Goal: Task Accomplishment & Management: Complete application form

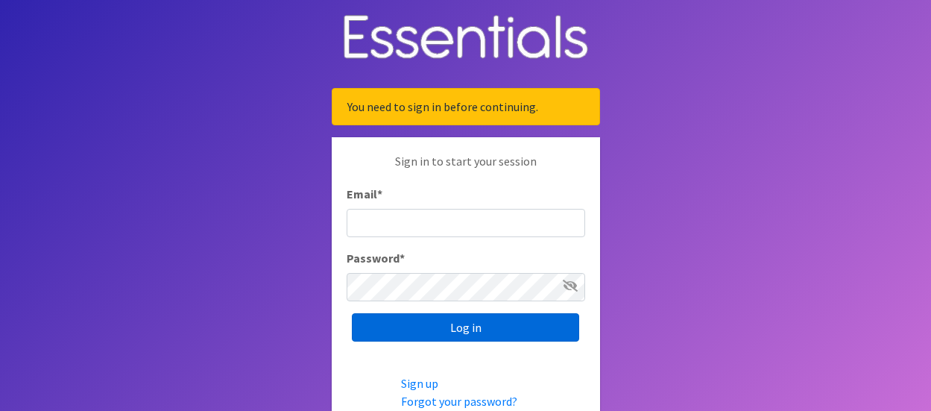
type input "[EMAIL_ADDRESS][DOMAIN_NAME]"
click at [461, 329] on input "Log in" at bounding box center [465, 327] width 227 height 28
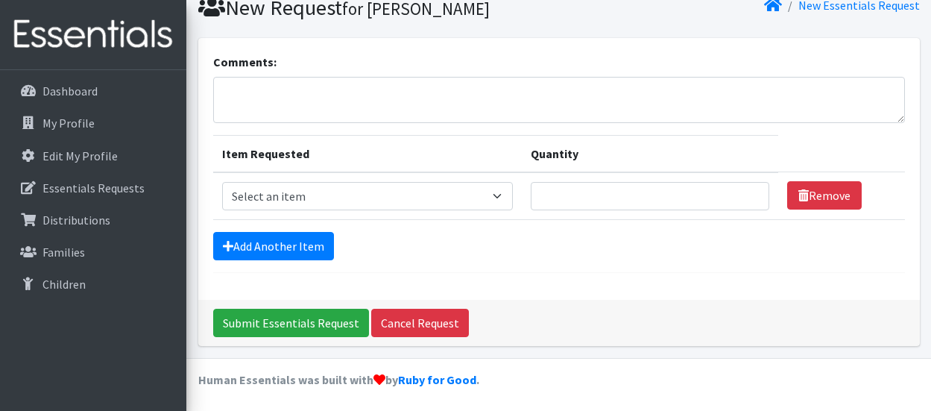
scroll to position [111, 0]
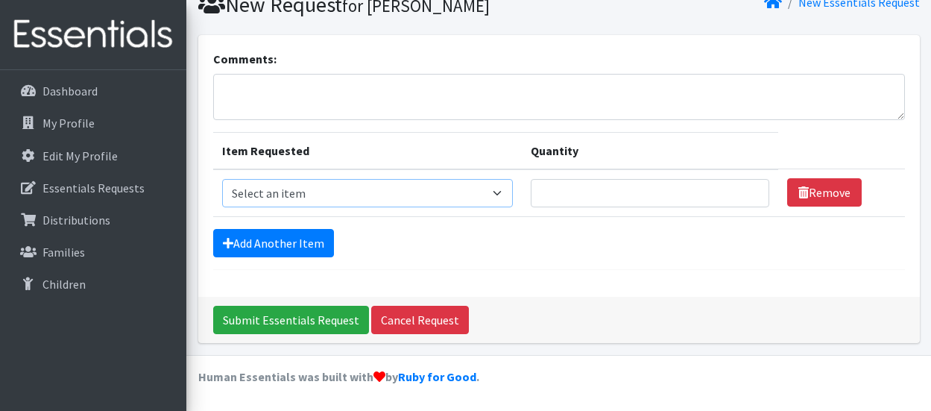
click at [503, 190] on select "Select an item Adult Briefs (Medium) Adult Briefs (XL) Adult Briefs (XS) Adult …" at bounding box center [367, 193] width 291 height 28
select select "4634"
click at [222, 179] on select "Select an item Adult Briefs (Medium) Adult Briefs (XL) Adult Briefs (XS) Adult …" at bounding box center [367, 193] width 291 height 28
click at [604, 195] on input "Quantity" at bounding box center [650, 193] width 239 height 28
type input "20"
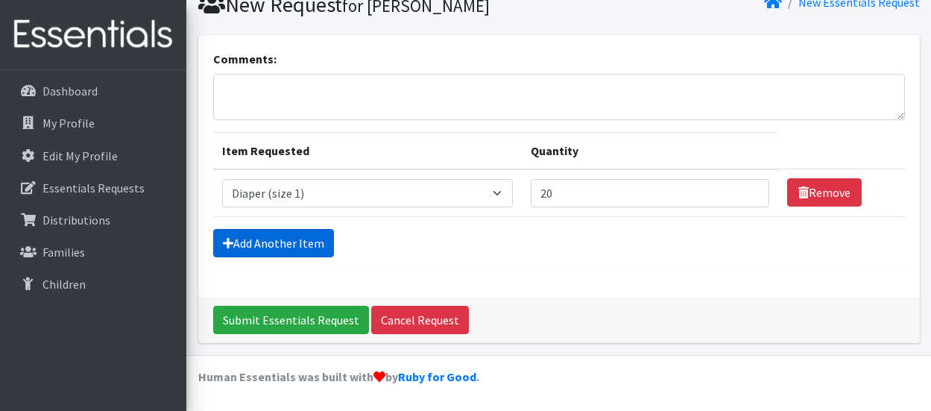
click at [299, 253] on link "Add Another Item" at bounding box center [273, 243] width 121 height 28
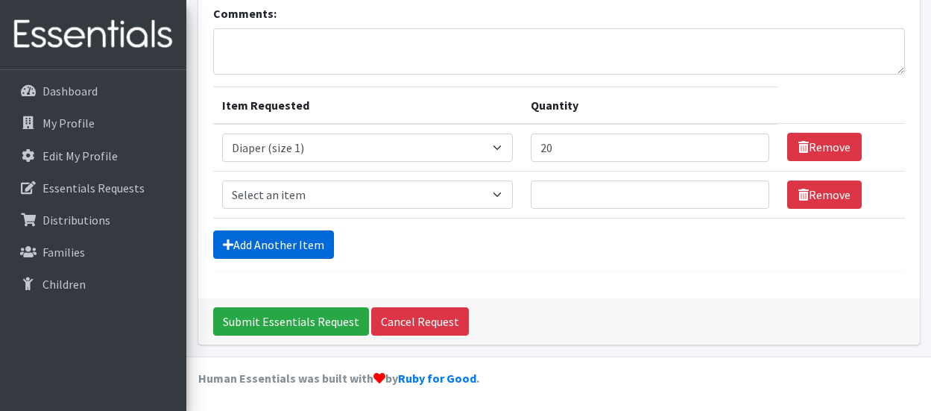
scroll to position [158, 0]
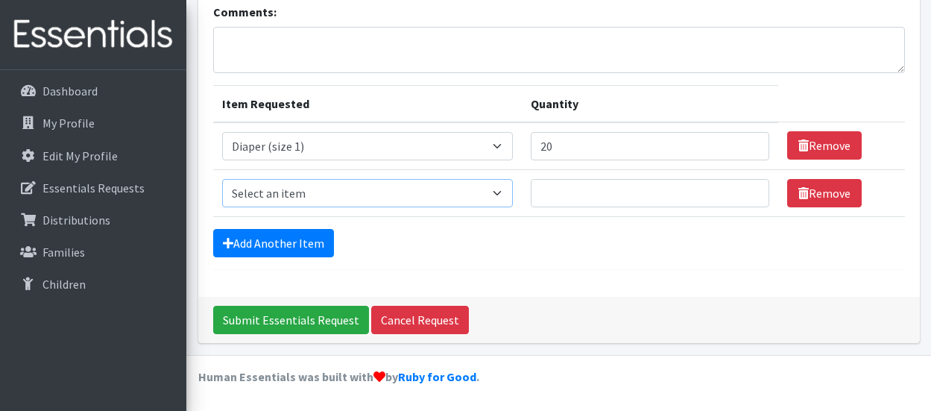
drag, startPoint x: 396, startPoint y: 198, endPoint x: 421, endPoint y: 198, distance: 25.4
click at [396, 198] on select "Select an item Adult Briefs (Medium) Adult Briefs (XL) Adult Briefs (XS) Adult …" at bounding box center [367, 193] width 291 height 28
select select "4635"
click at [222, 179] on select "Select an item Adult Briefs (Medium) Adult Briefs (XL) Adult Briefs (XS) Adult …" at bounding box center [367, 193] width 291 height 28
click at [680, 196] on input "Quantity" at bounding box center [650, 193] width 239 height 28
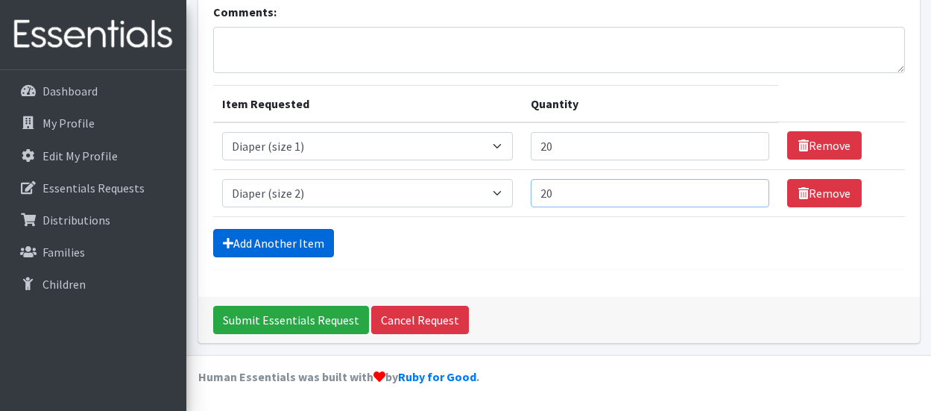
type input "20"
click at [308, 248] on link "Add Another Item" at bounding box center [273, 243] width 121 height 28
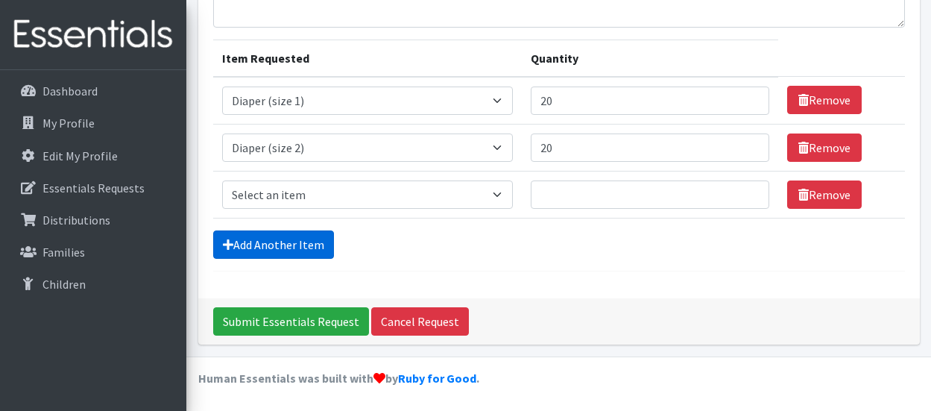
scroll to position [205, 0]
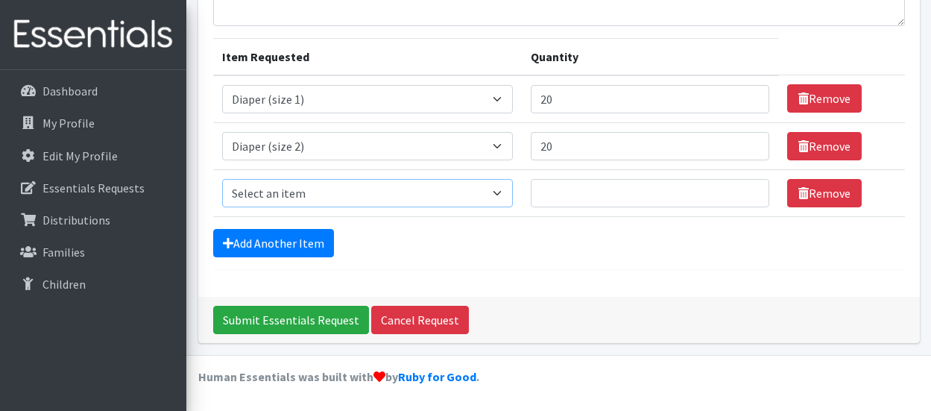
click at [478, 192] on select "Select an item Adult Briefs (Medium) Adult Briefs (XL) Adult Briefs (XS) Adult …" at bounding box center [367, 193] width 291 height 28
select select "4644"
click at [222, 179] on select "Select an item Adult Briefs (Medium) Adult Briefs (XL) Adult Briefs (XS) Adult …" at bounding box center [367, 193] width 291 height 28
drag, startPoint x: 590, startPoint y: 199, endPoint x: 580, endPoint y: 201, distance: 9.9
click at [590, 199] on input "Quantity" at bounding box center [650, 193] width 239 height 28
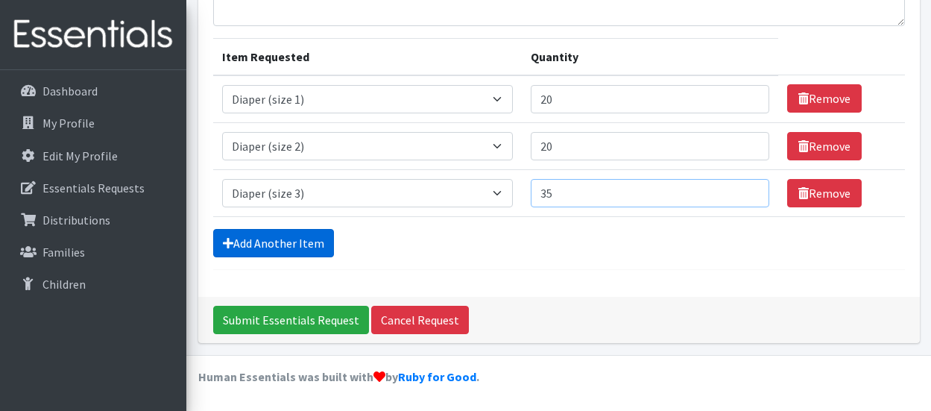
type input "35"
click at [294, 238] on link "Add Another Item" at bounding box center [273, 243] width 121 height 28
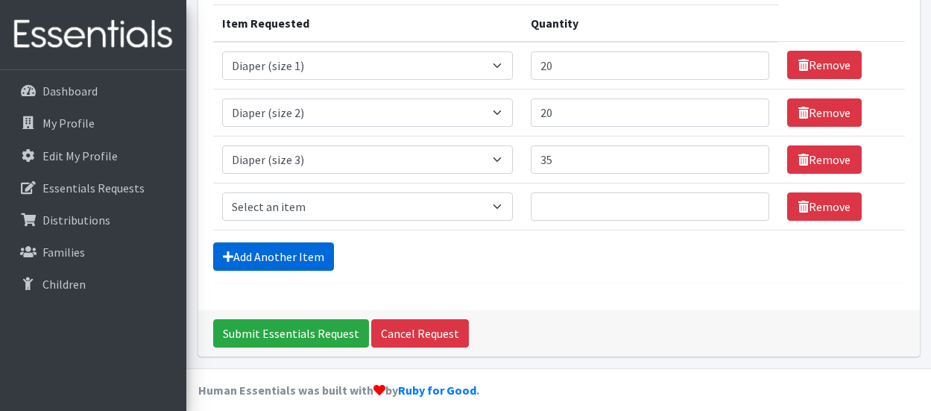
scroll to position [252, 0]
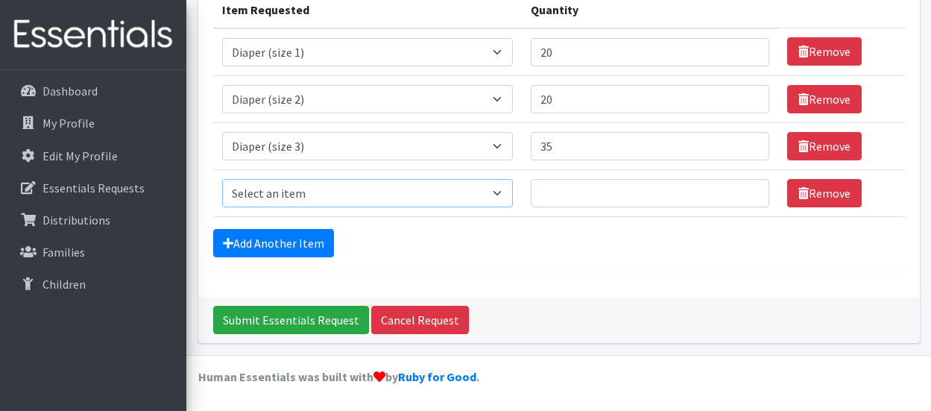
click at [413, 202] on select "Select an item Adult Briefs (Medium) Adult Briefs (XL) Adult Briefs (XS) Adult …" at bounding box center [367, 193] width 291 height 28
select select "4645"
click at [222, 179] on select "Select an item Adult Briefs (Medium) Adult Briefs (XL) Adult Briefs (XS) Adult …" at bounding box center [367, 193] width 291 height 28
click at [578, 195] on input "Quantity" at bounding box center [650, 193] width 239 height 28
type input "40"
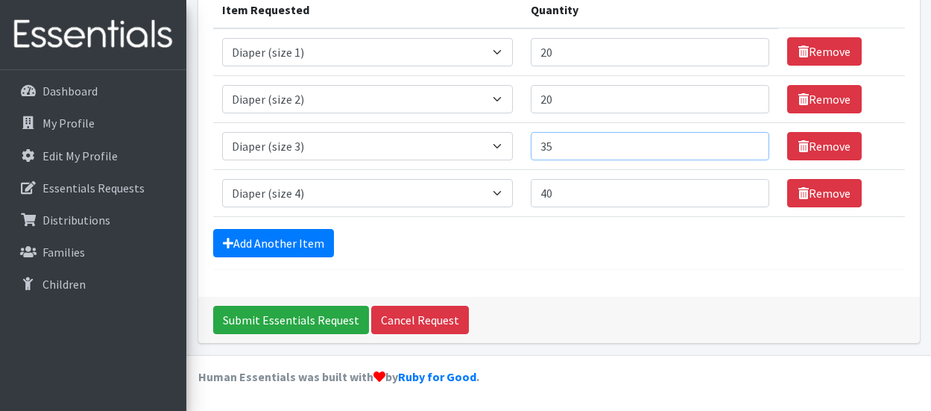
click at [575, 151] on input "35" at bounding box center [650, 146] width 239 height 28
type input "3"
type input "0"
type input "40"
click at [279, 241] on link "Add Another Item" at bounding box center [273, 243] width 121 height 28
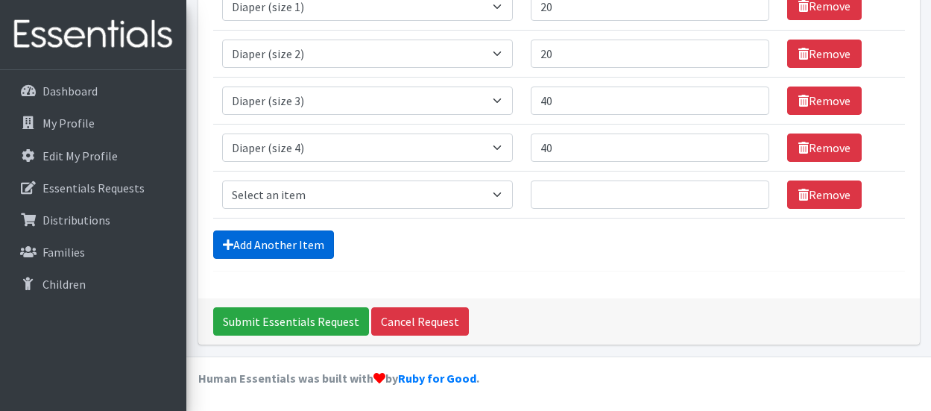
scroll to position [299, 0]
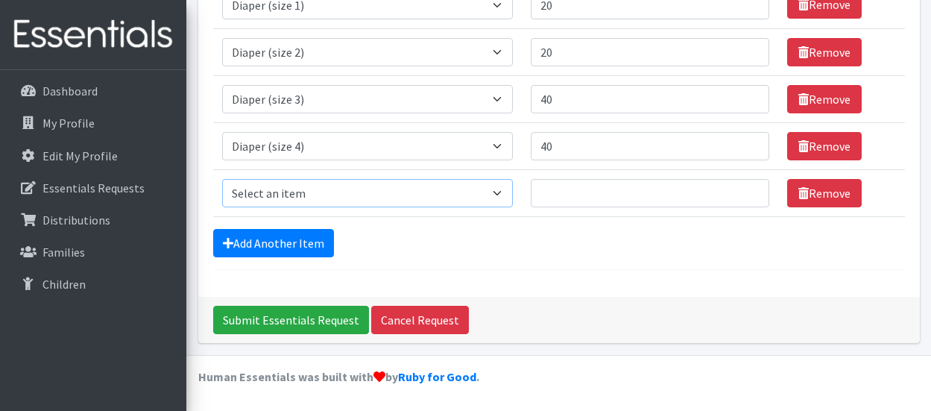
click at [332, 198] on select "Select an item Adult Briefs (Medium) Adult Briefs (XL) Adult Briefs (XS) Adult …" at bounding box center [367, 193] width 291 height 28
select select "4646"
click at [222, 179] on select "Select an item Adult Briefs (Medium) Adult Briefs (XL) Adult Briefs (XS) Adult …" at bounding box center [367, 193] width 291 height 28
click at [584, 195] on input "Quantity" at bounding box center [650, 193] width 239 height 28
type input "40"
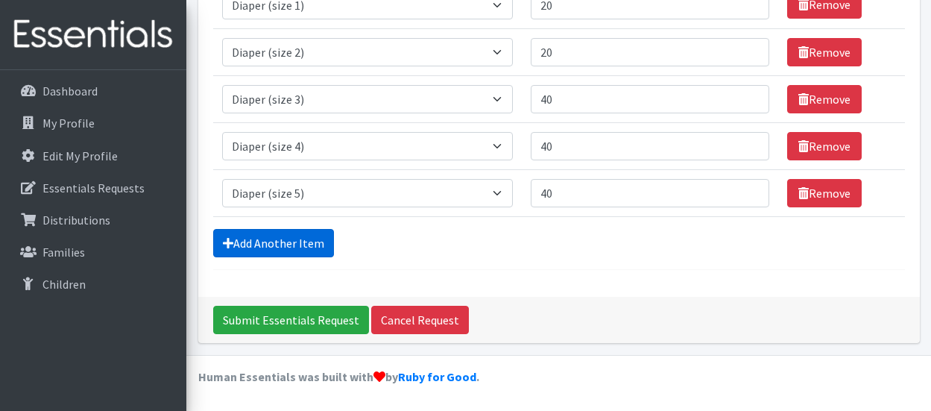
click at [302, 239] on link "Add Another Item" at bounding box center [273, 243] width 121 height 28
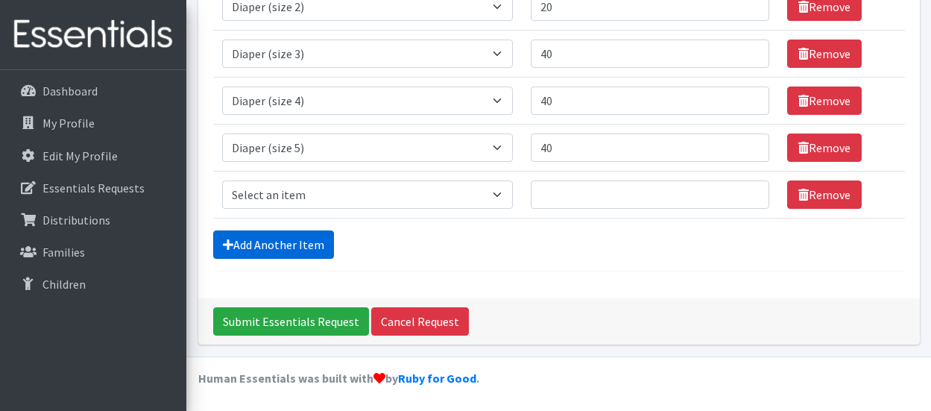
scroll to position [346, 0]
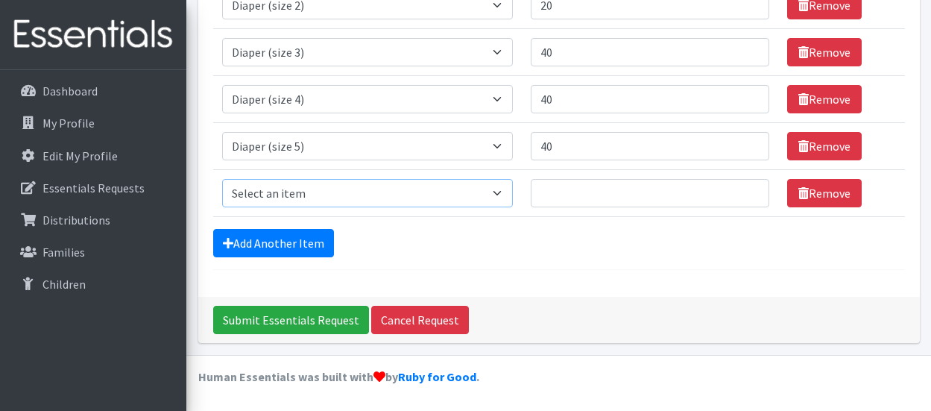
click at [328, 189] on select "Select an item Adult Briefs (Medium) Adult Briefs (XL) Adult Briefs (XS) Adult …" at bounding box center [367, 193] width 291 height 28
select select "4649"
click at [222, 179] on select "Select an item Adult Briefs (Medium) Adult Briefs (XL) Adult Briefs (XS) Adult …" at bounding box center [367, 193] width 291 height 28
click at [606, 174] on td "Quantity" at bounding box center [650, 192] width 256 height 47
drag, startPoint x: 601, startPoint y: 197, endPoint x: 589, endPoint y: 209, distance: 17.4
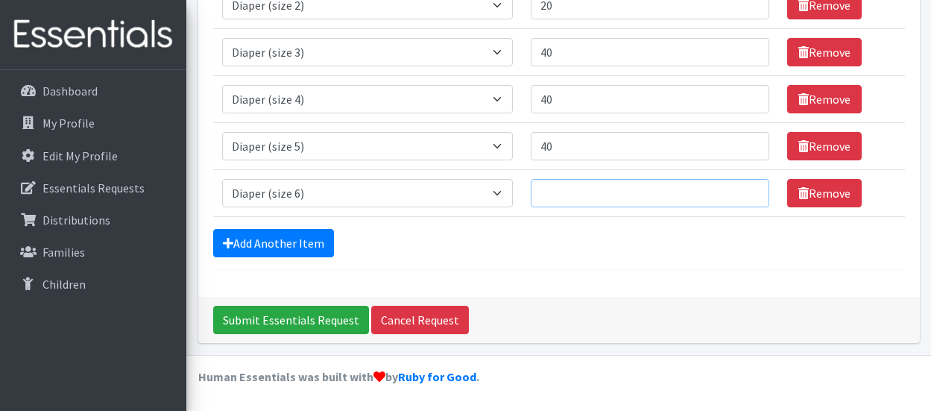
click at [601, 199] on input "Quantity" at bounding box center [650, 193] width 239 height 28
type input "35"
click at [291, 239] on link "Add Another Item" at bounding box center [273, 243] width 121 height 28
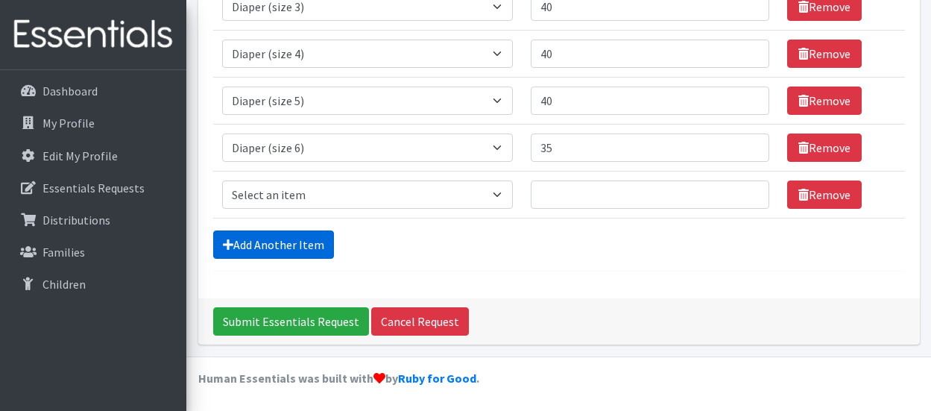
scroll to position [393, 0]
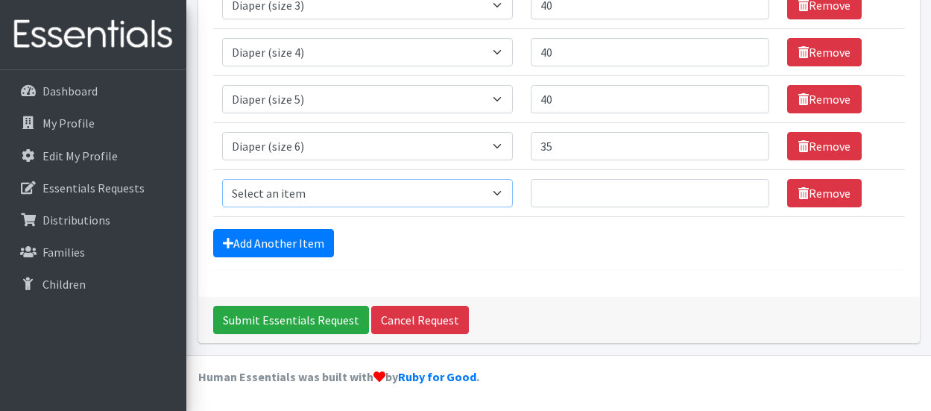
click at [335, 195] on select "Select an item Adult Briefs (Medium) Adult Briefs (XL) Adult Briefs (XS) Adult …" at bounding box center [367, 193] width 291 height 28
select select "5868"
click at [222, 179] on select "Select an item Adult Briefs (Medium) Adult Briefs (XL) Adult Briefs (XS) Adult …" at bounding box center [367, 193] width 291 height 28
click at [637, 190] on input "Quantity" at bounding box center [650, 193] width 239 height 28
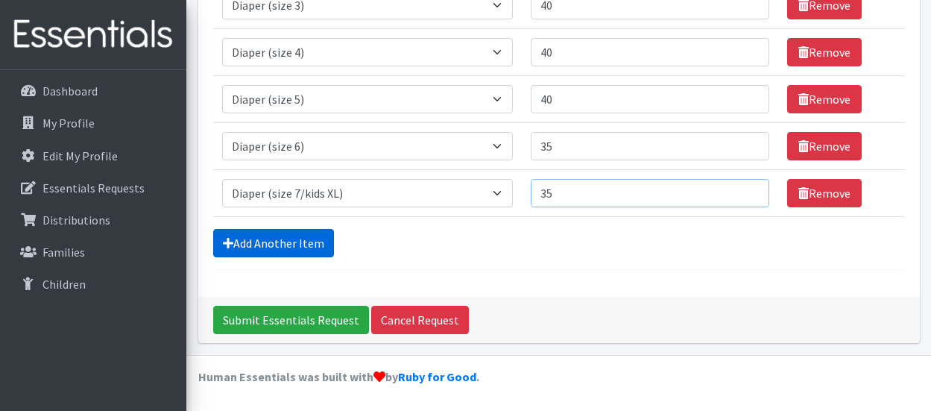
type input "35"
click at [279, 237] on link "Add Another Item" at bounding box center [273, 243] width 121 height 28
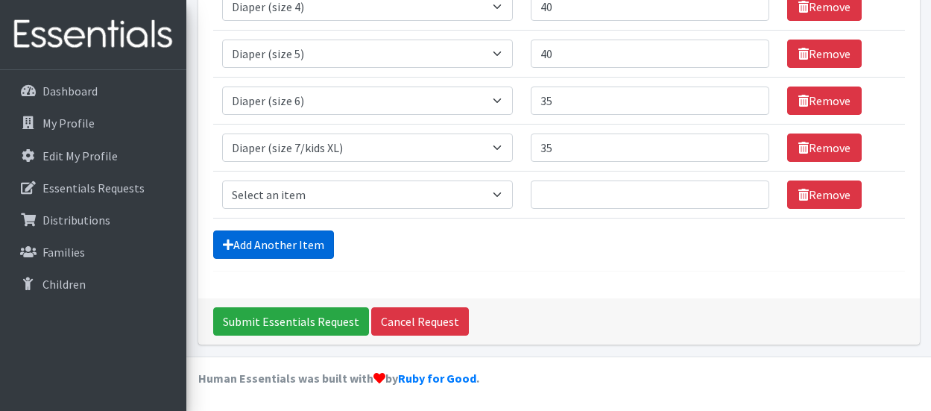
scroll to position [440, 0]
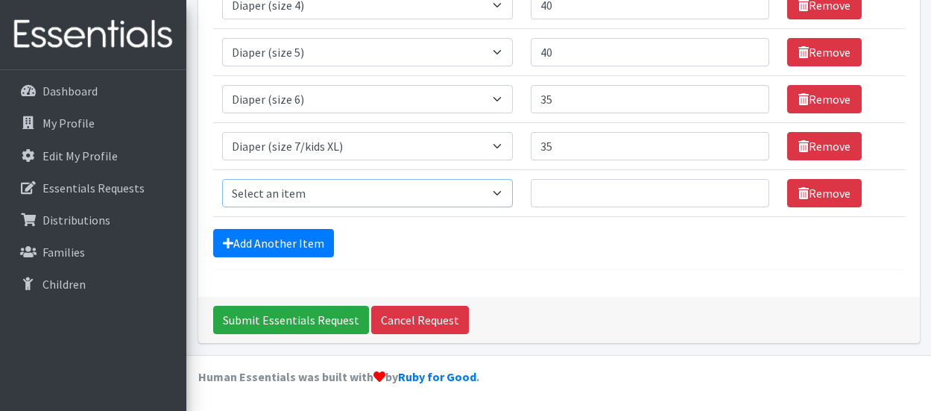
click at [443, 196] on select "Select an item Adult Briefs (Medium) Adult Briefs (XL) Adult Briefs (XS) Adult …" at bounding box center [367, 193] width 291 height 28
select select "5866"
click at [222, 179] on select "Select an item Adult Briefs (Medium) Adult Briefs (XL) Adult Briefs (XS) Adult …" at bounding box center [367, 193] width 291 height 28
click at [508, 189] on select "Select an item Adult Briefs (Medium) Adult Briefs (XL) Adult Briefs (XS) Adult …" at bounding box center [367, 193] width 291 height 28
click at [222, 179] on select "Select an item Adult Briefs (Medium) Adult Briefs (XL) Adult Briefs (XS) Adult …" at bounding box center [367, 193] width 291 height 28
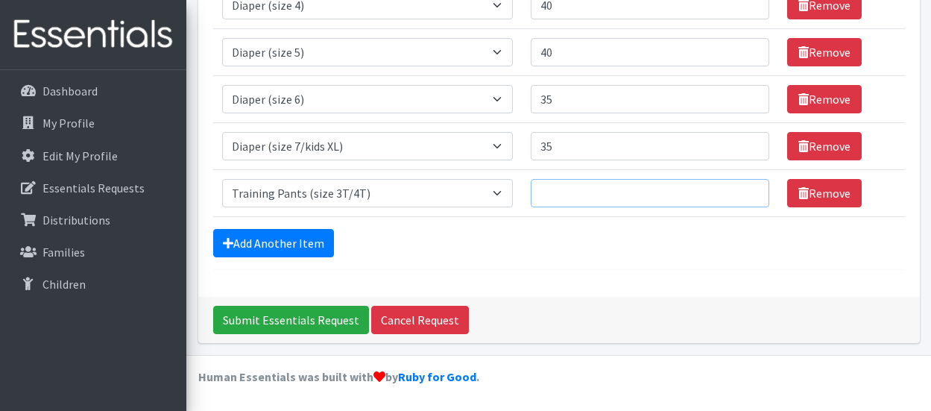
click at [640, 194] on input "Quantity" at bounding box center [650, 193] width 239 height 28
type input "10"
click at [318, 244] on link "Add Another Item" at bounding box center [273, 243] width 121 height 28
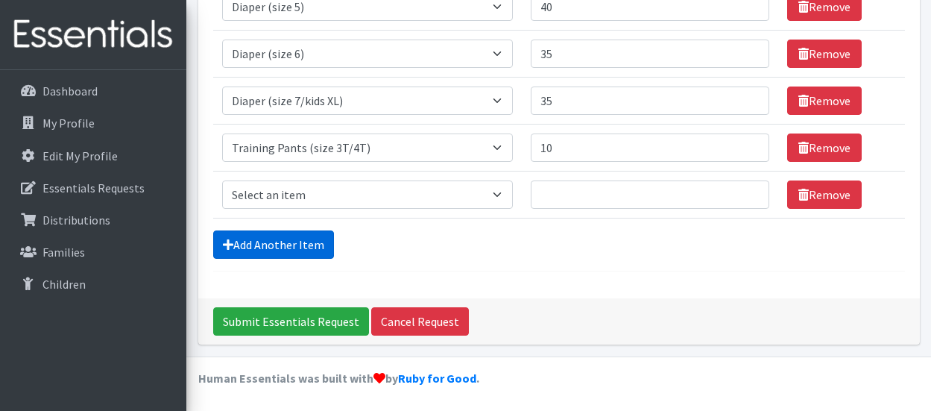
scroll to position [487, 0]
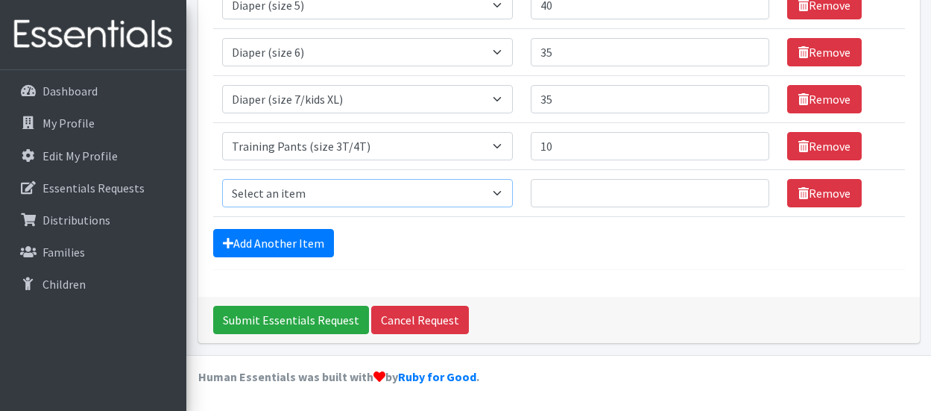
click at [318, 198] on select "Select an item Adult Briefs (Medium) Adult Briefs (XL) Adult Briefs (XS) Adult …" at bounding box center [367, 193] width 291 height 28
select select "5867"
click at [222, 179] on select "Select an item Adult Briefs (Medium) Adult Briefs (XL) Adult Briefs (XS) Adult …" at bounding box center [367, 193] width 291 height 28
click at [596, 193] on input "Quantity" at bounding box center [650, 193] width 239 height 28
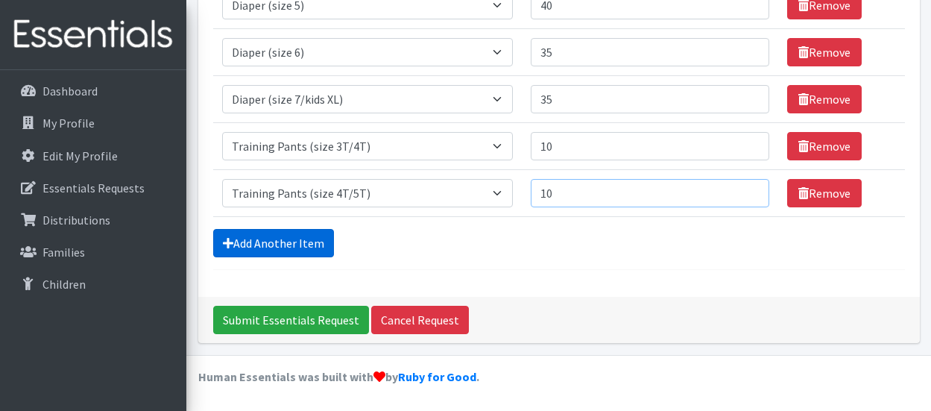
type input "10"
click at [291, 234] on link "Add Another Item" at bounding box center [273, 243] width 121 height 28
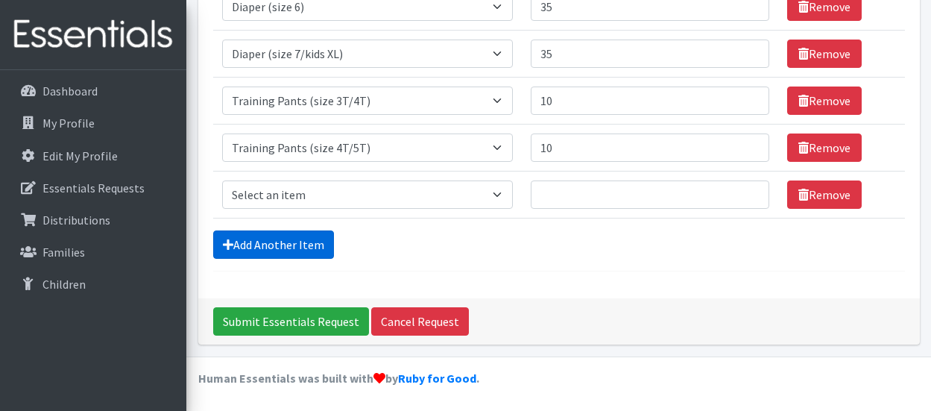
scroll to position [534, 0]
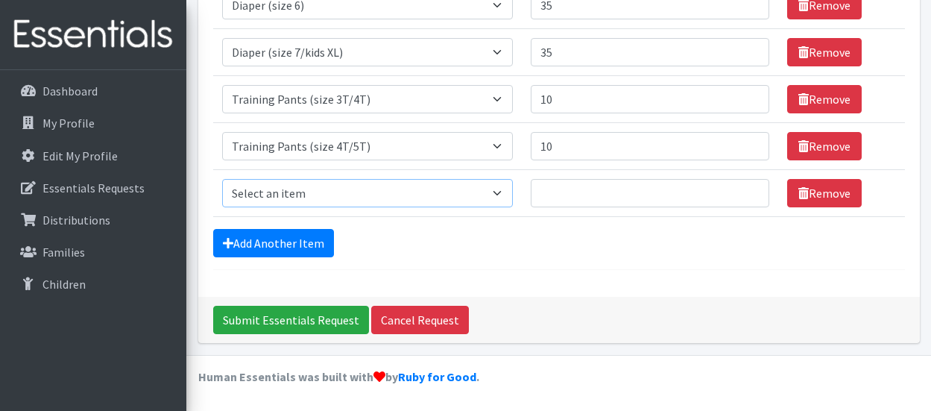
click at [291, 200] on select "Select an item Adult Briefs (Medium) Adult Briefs (XL) Adult Briefs (XS) Adult …" at bounding box center [367, 193] width 291 height 28
select select "4665"
click at [222, 179] on select "Select an item Adult Briefs (Medium) Adult Briefs (XL) Adult Briefs (XS) Adult …" at bounding box center [367, 193] width 291 height 28
click at [606, 195] on input "Quantity" at bounding box center [650, 193] width 239 height 28
type input "50"
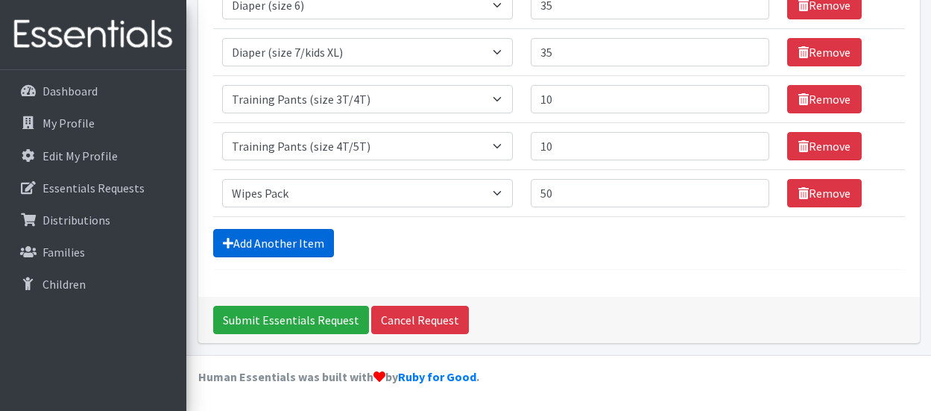
click at [311, 237] on link "Add Another Item" at bounding box center [273, 243] width 121 height 28
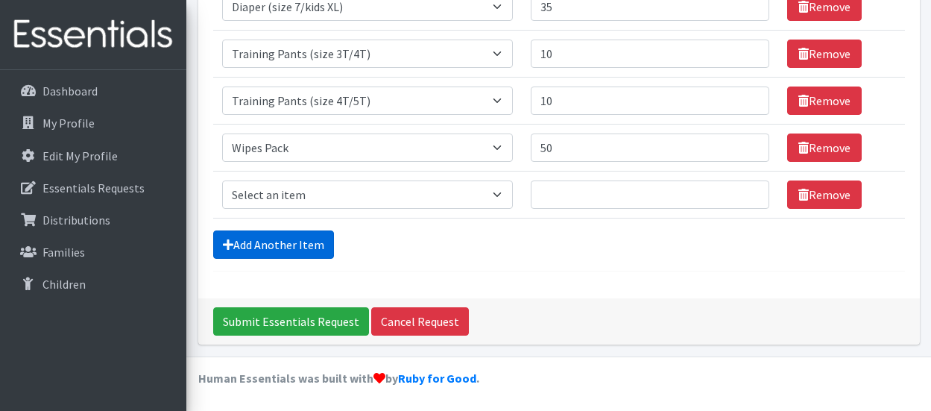
scroll to position [581, 0]
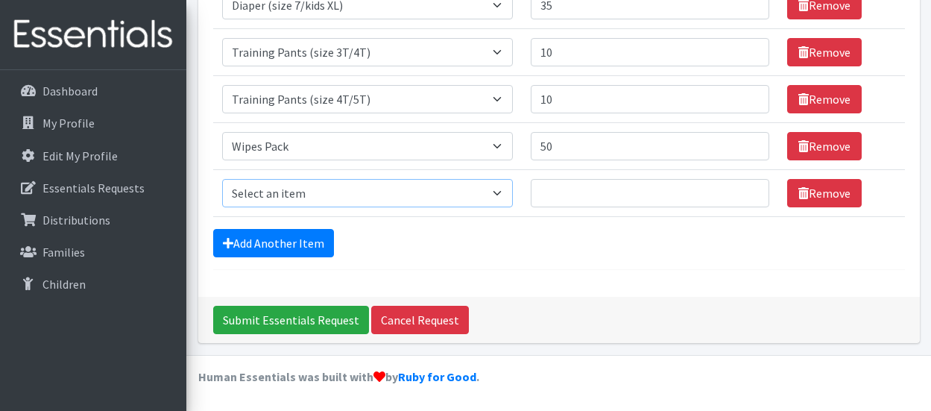
click at [347, 206] on select "Select an item Adult Briefs (Medium) Adult Briefs (XL) Adult Briefs (XS) Adult …" at bounding box center [367, 193] width 291 height 28
select select "12686"
click at [222, 179] on select "Select an item Adult Briefs (Medium) Adult Briefs (XL) Adult Briefs (XS) Adult …" at bounding box center [367, 193] width 291 height 28
click at [638, 197] on input "Quantity" at bounding box center [650, 193] width 239 height 28
type input "100"
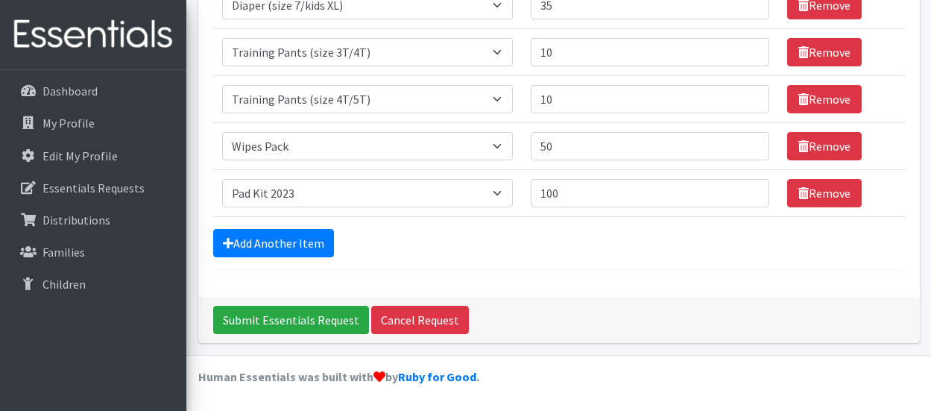
click at [525, 252] on div "Add Another Item" at bounding box center [559, 243] width 692 height 28
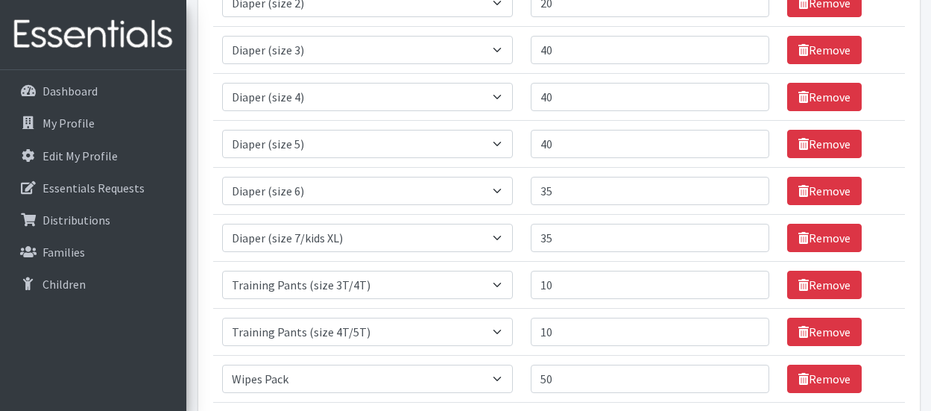
scroll to position [432, 0]
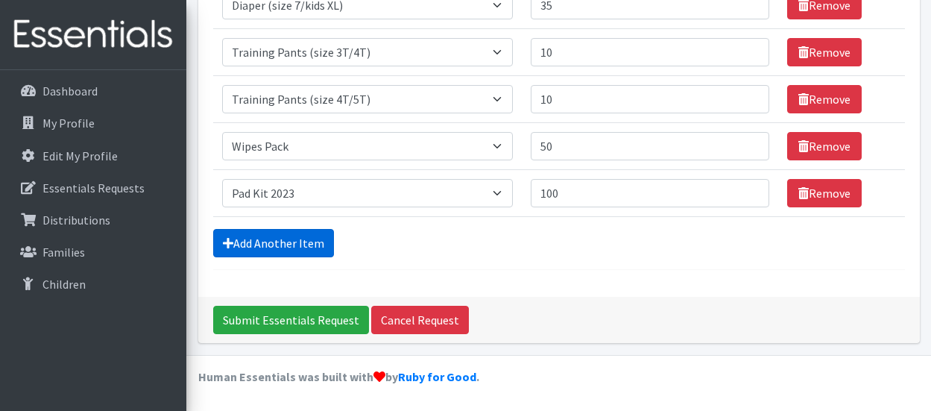
click at [263, 246] on link "Add Another Item" at bounding box center [273, 243] width 121 height 28
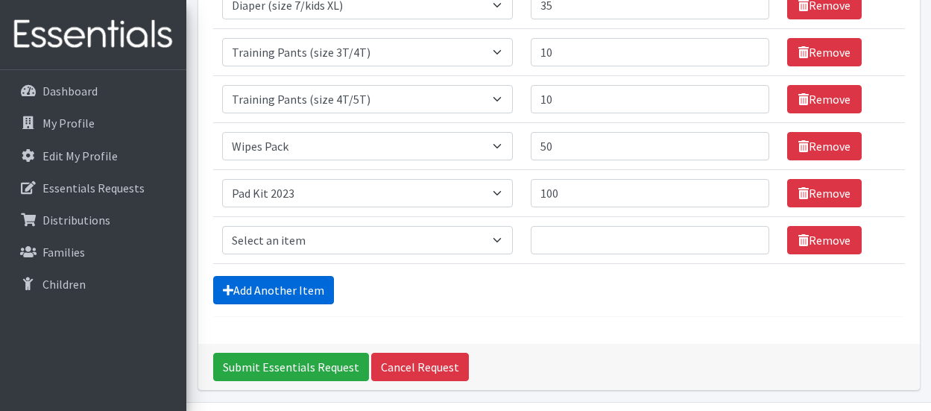
scroll to position [628, 0]
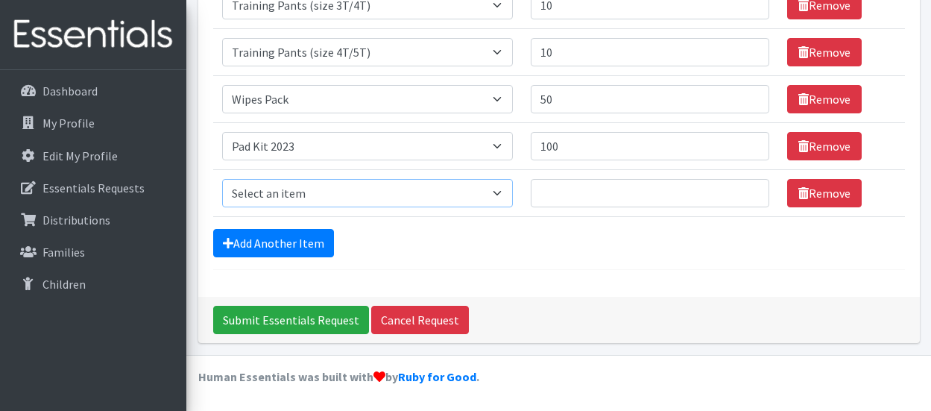
click at [320, 195] on select "Select an item Adult Briefs (Medium) Adult Briefs (XL) Adult Briefs (XS) Adult …" at bounding box center [367, 193] width 291 height 28
select select "6763"
click at [222, 179] on select "Select an item Adult Briefs (Medium) Adult Briefs (XL) Adult Briefs (XS) Adult …" at bounding box center [367, 193] width 291 height 28
click at [594, 188] on input "Quantity" at bounding box center [650, 193] width 239 height 28
type input "10"
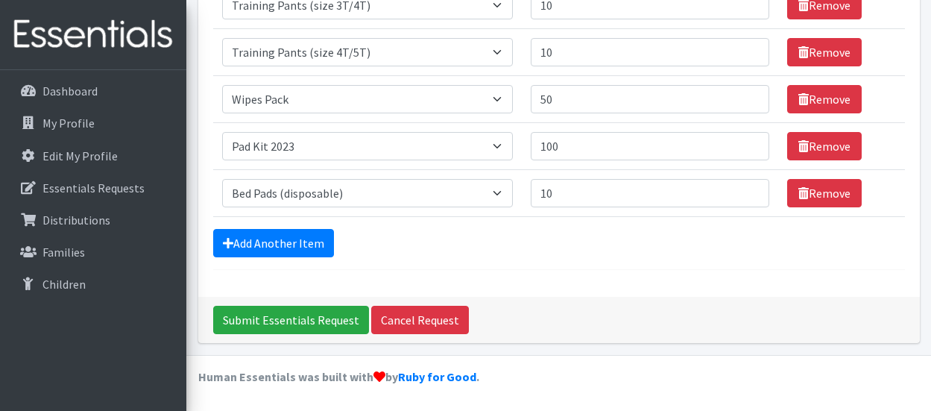
click at [325, 319] on input "Submit Essentials Request" at bounding box center [291, 320] width 156 height 28
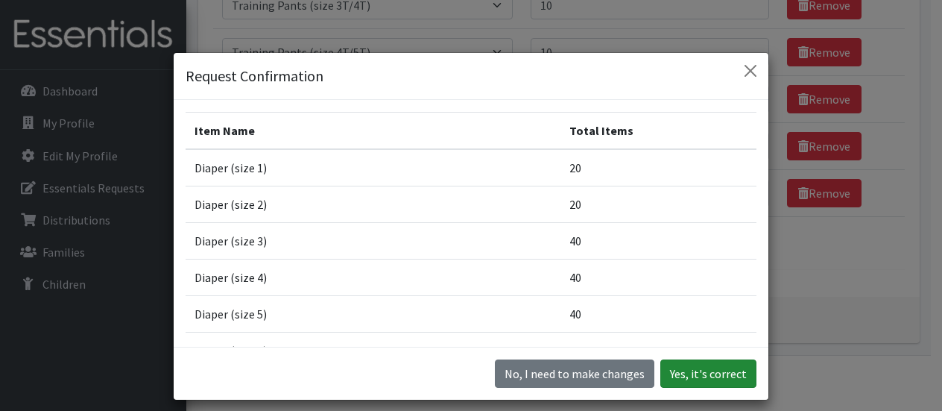
click at [710, 381] on button "Yes, it's correct" at bounding box center [708, 373] width 96 height 28
